Goal: Transaction & Acquisition: Purchase product/service

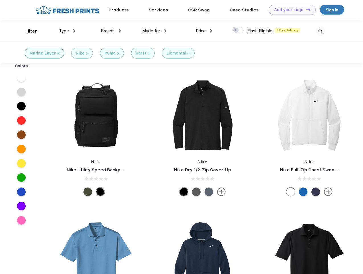
scroll to position [0, 0]
click at [290, 10] on link "Add your Logo Design Tool" at bounding box center [292, 10] width 47 height 10
click at [0, 0] on div "Design Tool" at bounding box center [0, 0] width 0 height 0
click at [306, 9] on link "Add your Logo Design Tool" at bounding box center [292, 10] width 47 height 10
click at [27, 31] on div "Filter" at bounding box center [31, 31] width 12 height 7
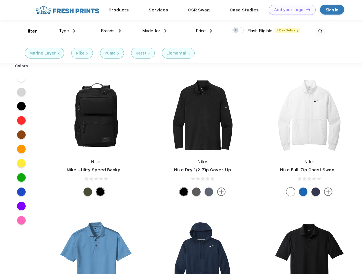
click at [67, 31] on span "Type" at bounding box center [64, 30] width 10 height 5
click at [111, 31] on span "Brands" at bounding box center [108, 30] width 14 height 5
click at [154, 31] on span "Made for" at bounding box center [151, 30] width 18 height 5
click at [204, 31] on span "Price" at bounding box center [201, 30] width 10 height 5
click at [238, 30] on div at bounding box center [238, 30] width 11 height 6
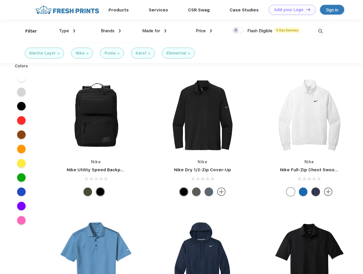
click at [236, 30] on input "checkbox" at bounding box center [235, 29] width 4 height 4
click at [320, 31] on img at bounding box center [320, 31] width 9 height 9
